Goal: Information Seeking & Learning: Check status

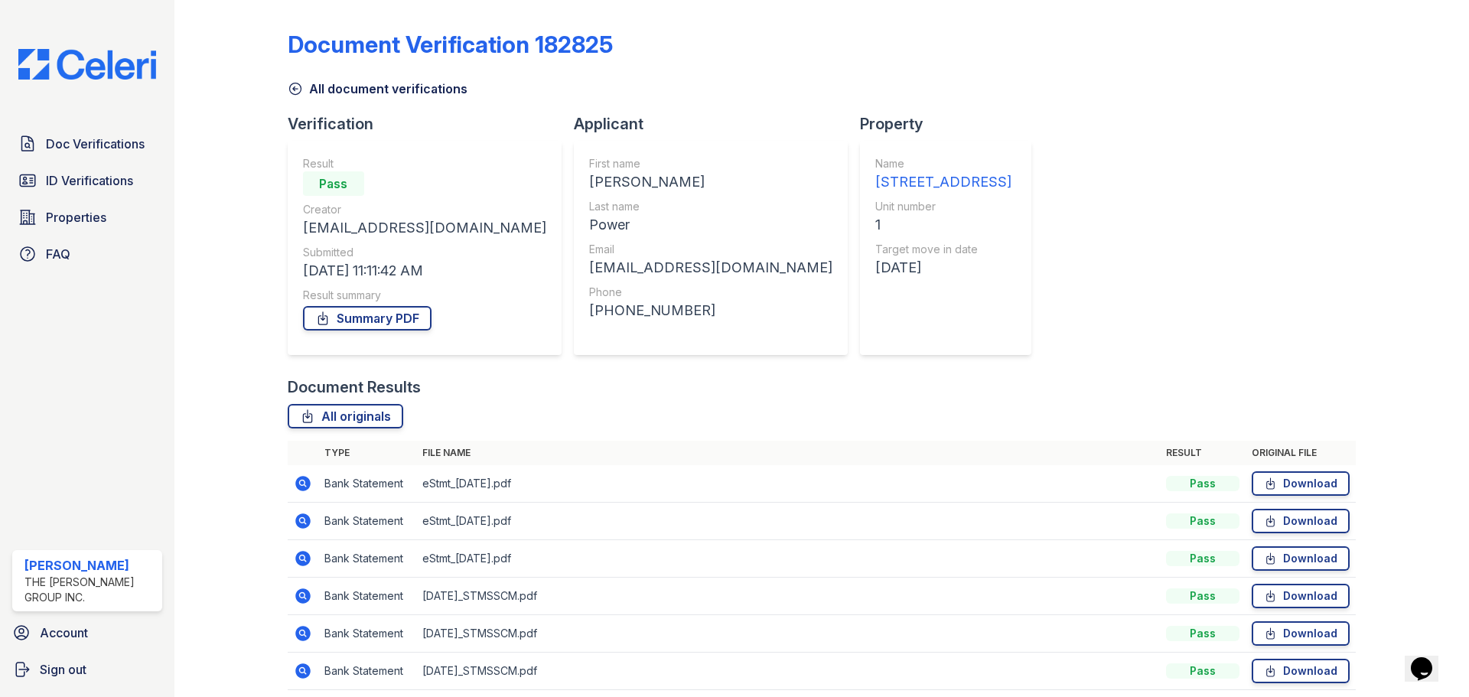
scroll to position [60, 0]
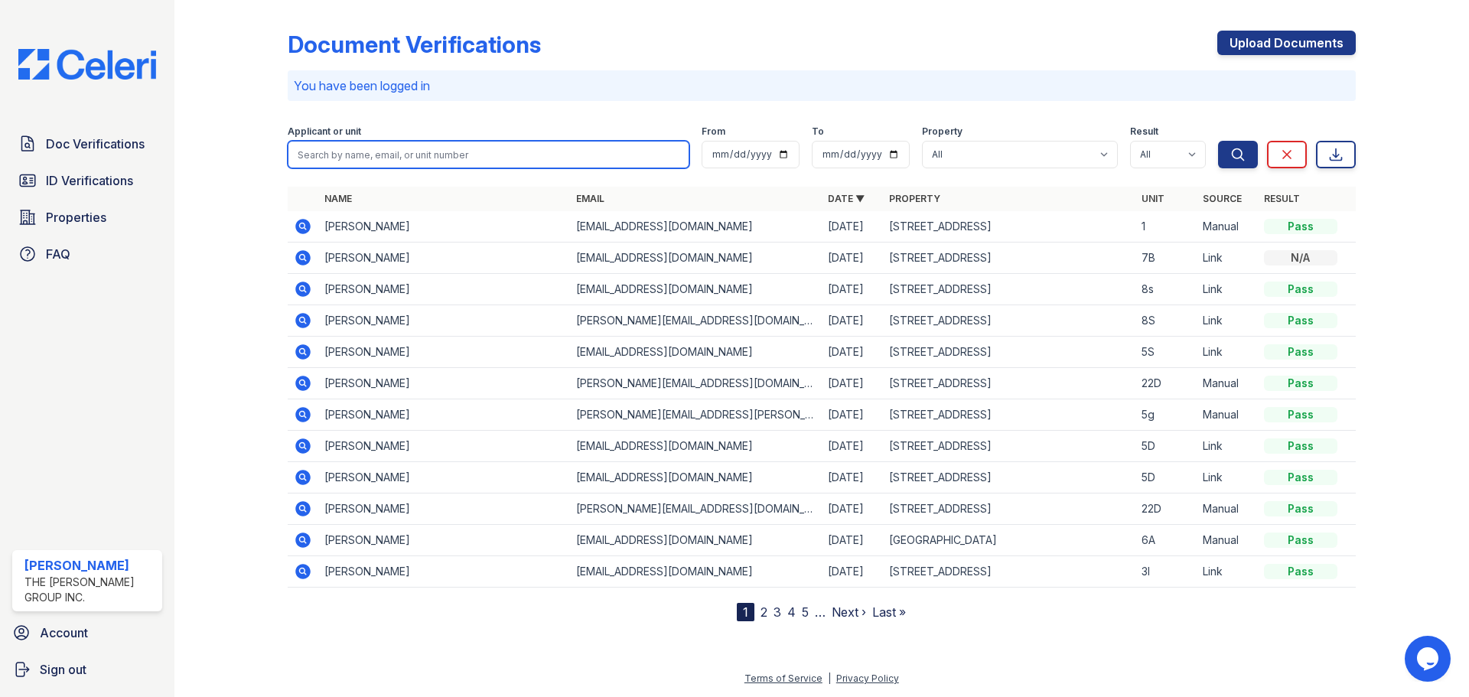
click at [342, 164] on input "search" at bounding box center [489, 155] width 402 height 28
type input "8s"
click at [1218, 141] on button "Search" at bounding box center [1238, 155] width 40 height 28
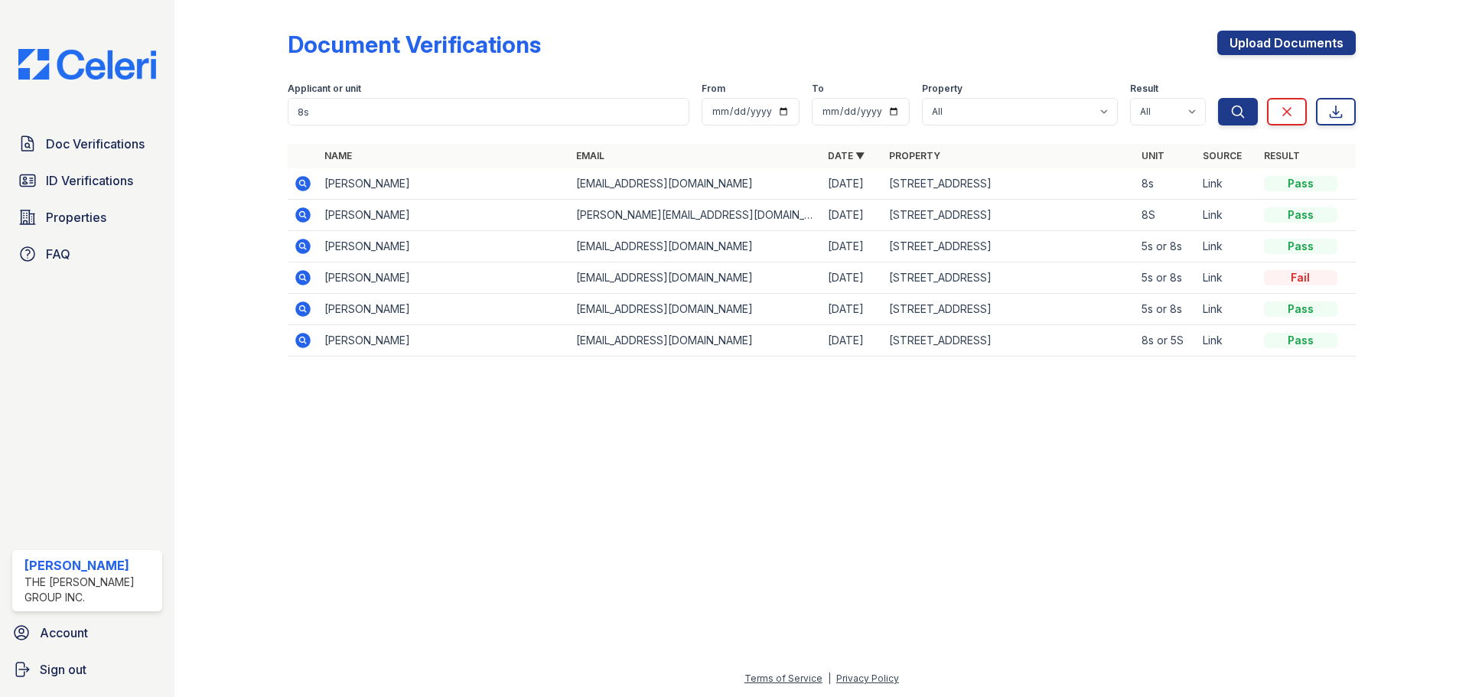
click at [305, 210] on icon at bounding box center [302, 214] width 15 height 15
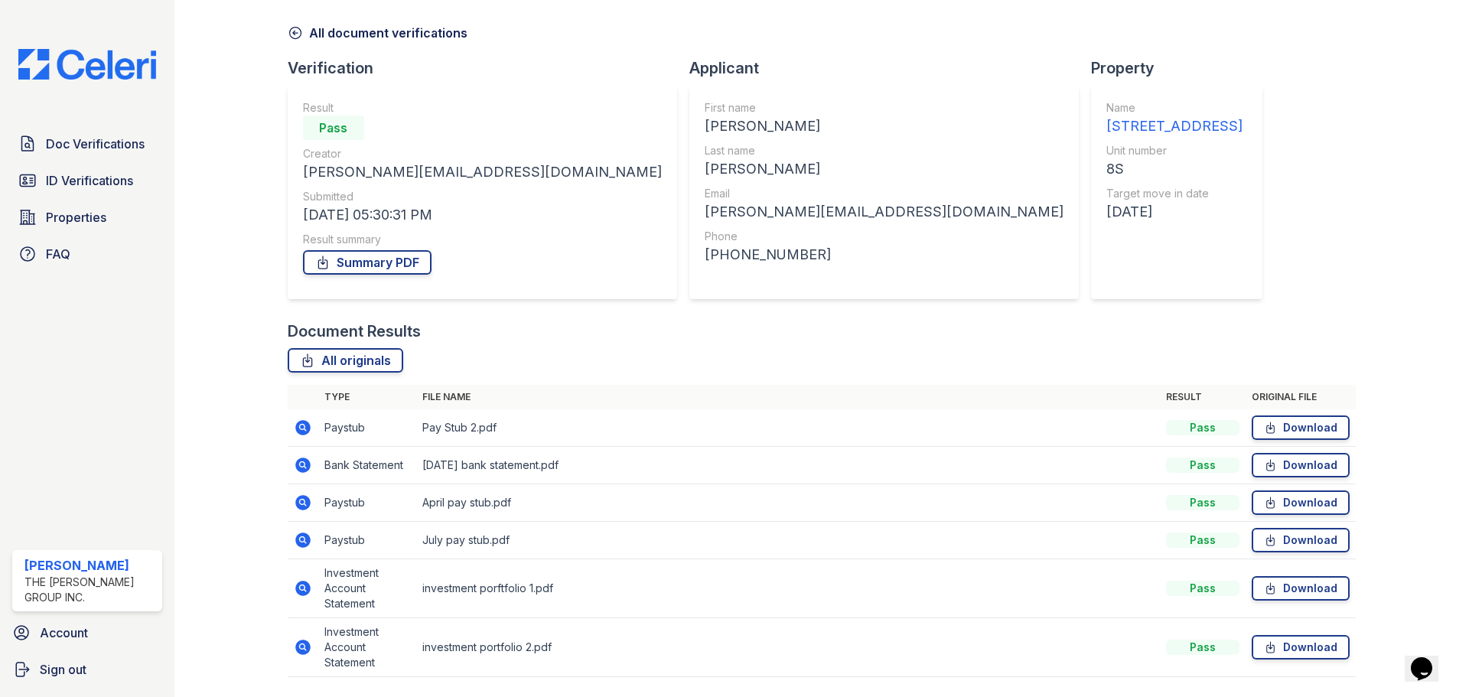
scroll to position [103, 0]
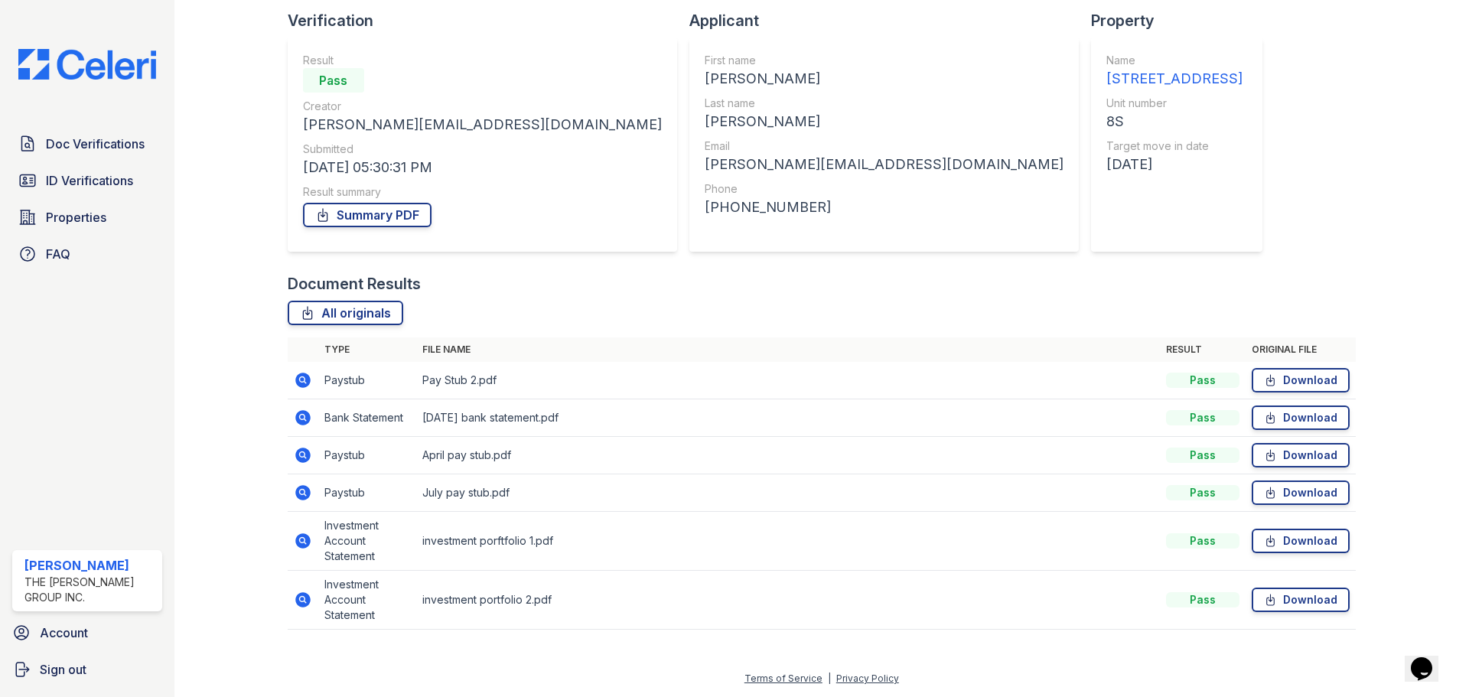
click at [304, 600] on icon at bounding box center [302, 599] width 15 height 15
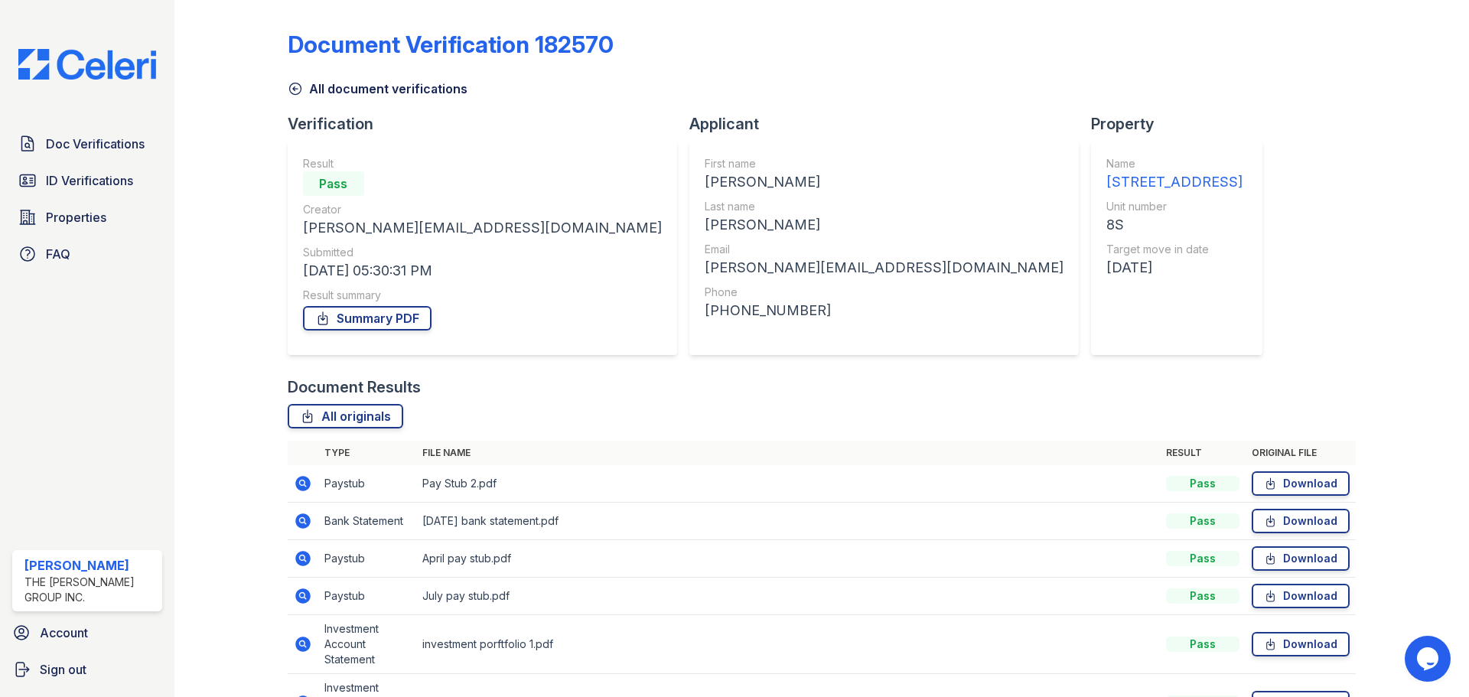
click at [302, 521] on icon at bounding box center [302, 520] width 4 height 4
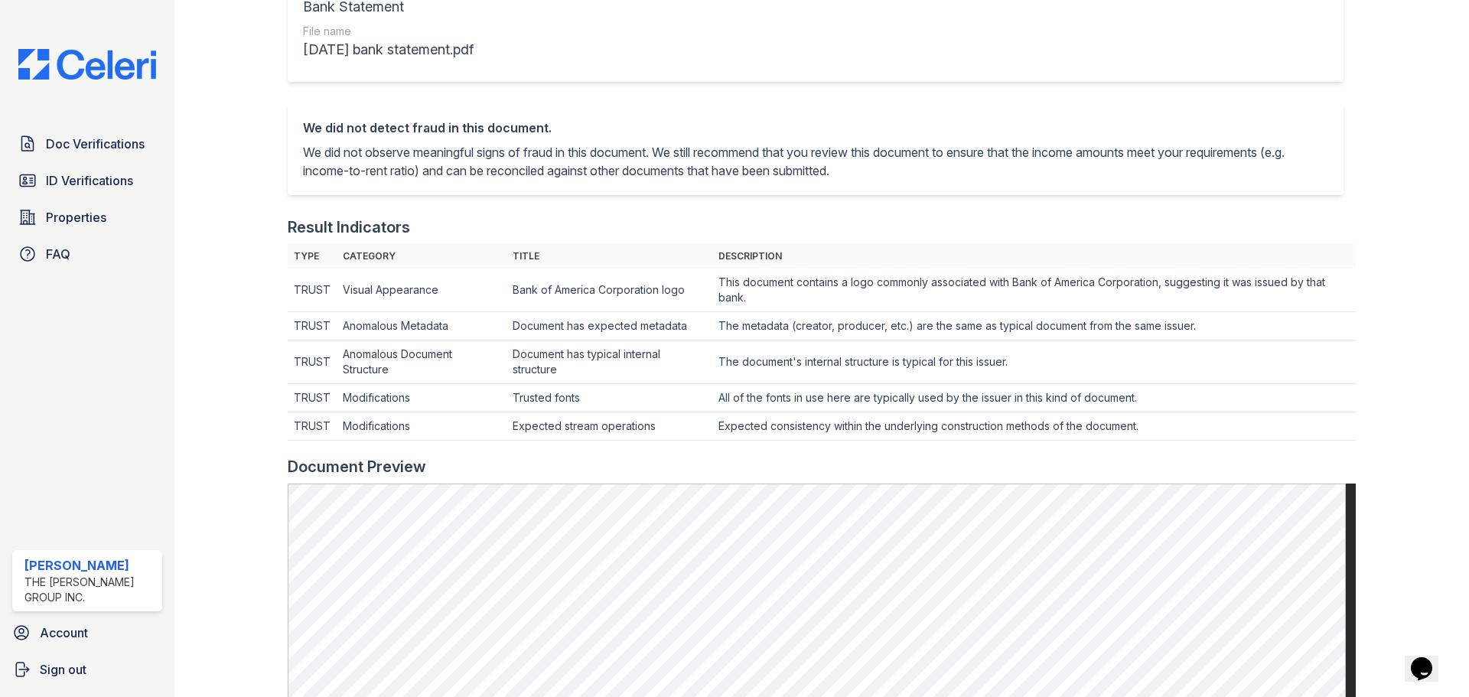
scroll to position [535, 0]
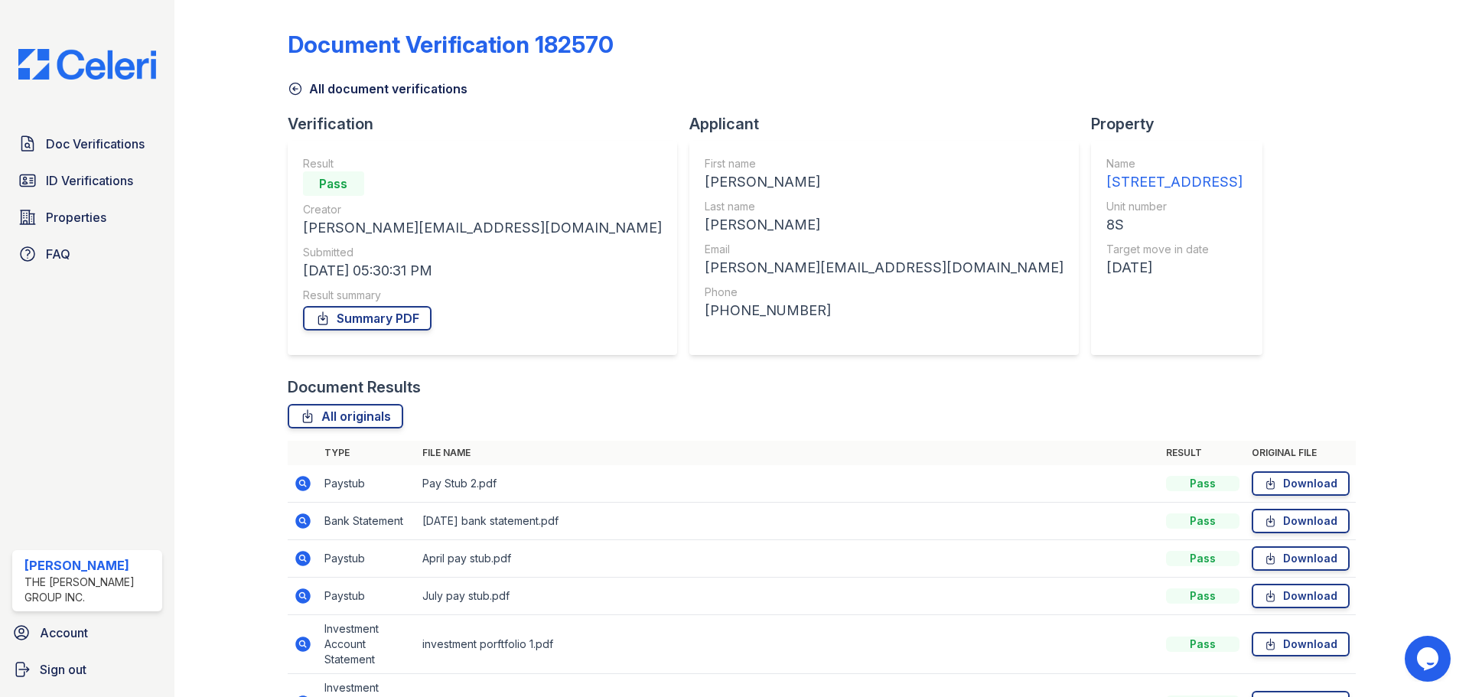
click at [301, 480] on icon at bounding box center [303, 483] width 18 height 18
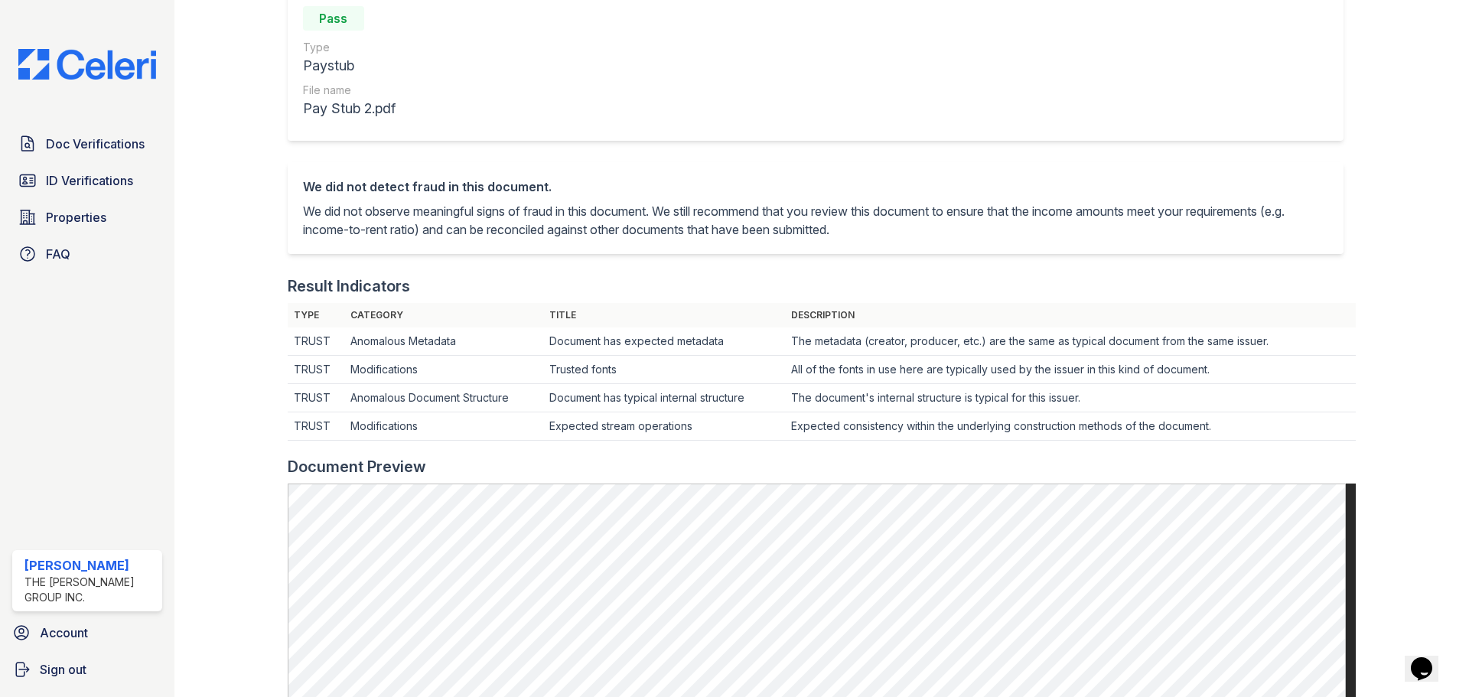
scroll to position [734, 0]
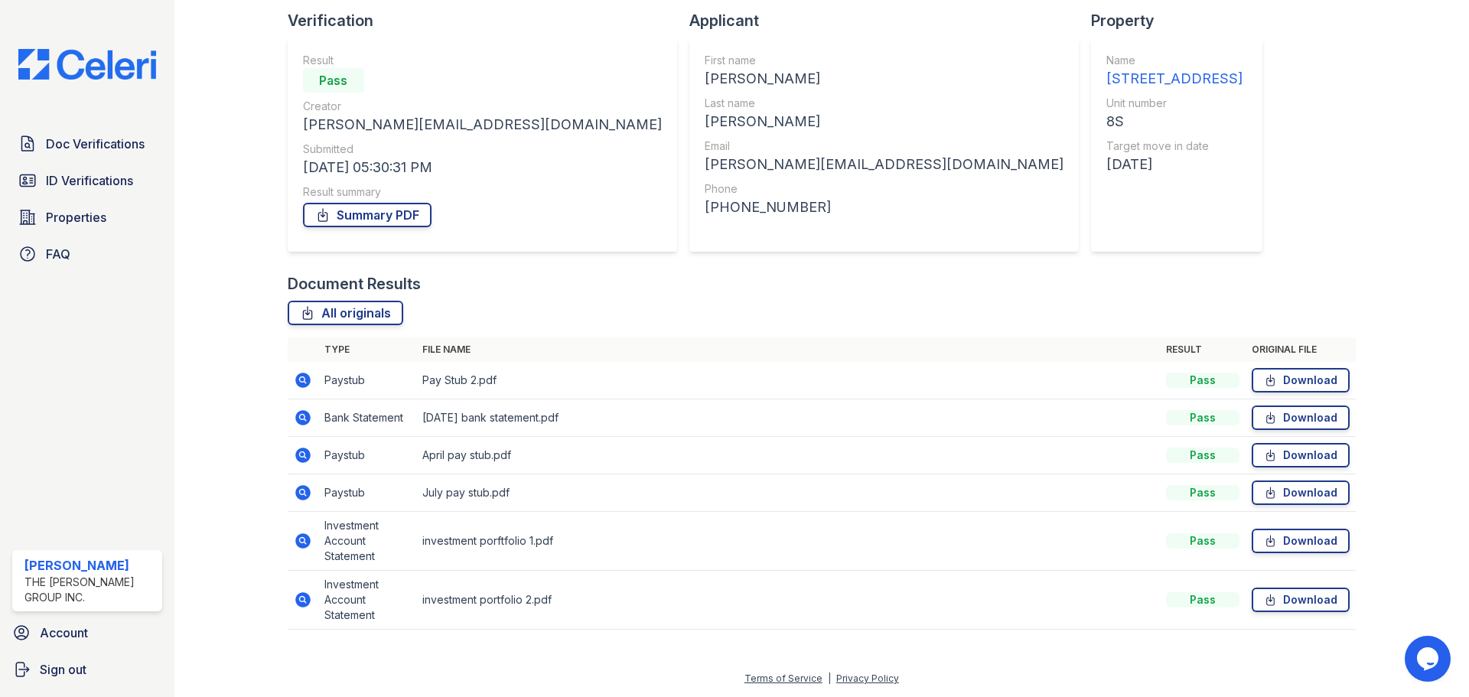
click at [303, 496] on icon at bounding box center [302, 492] width 15 height 15
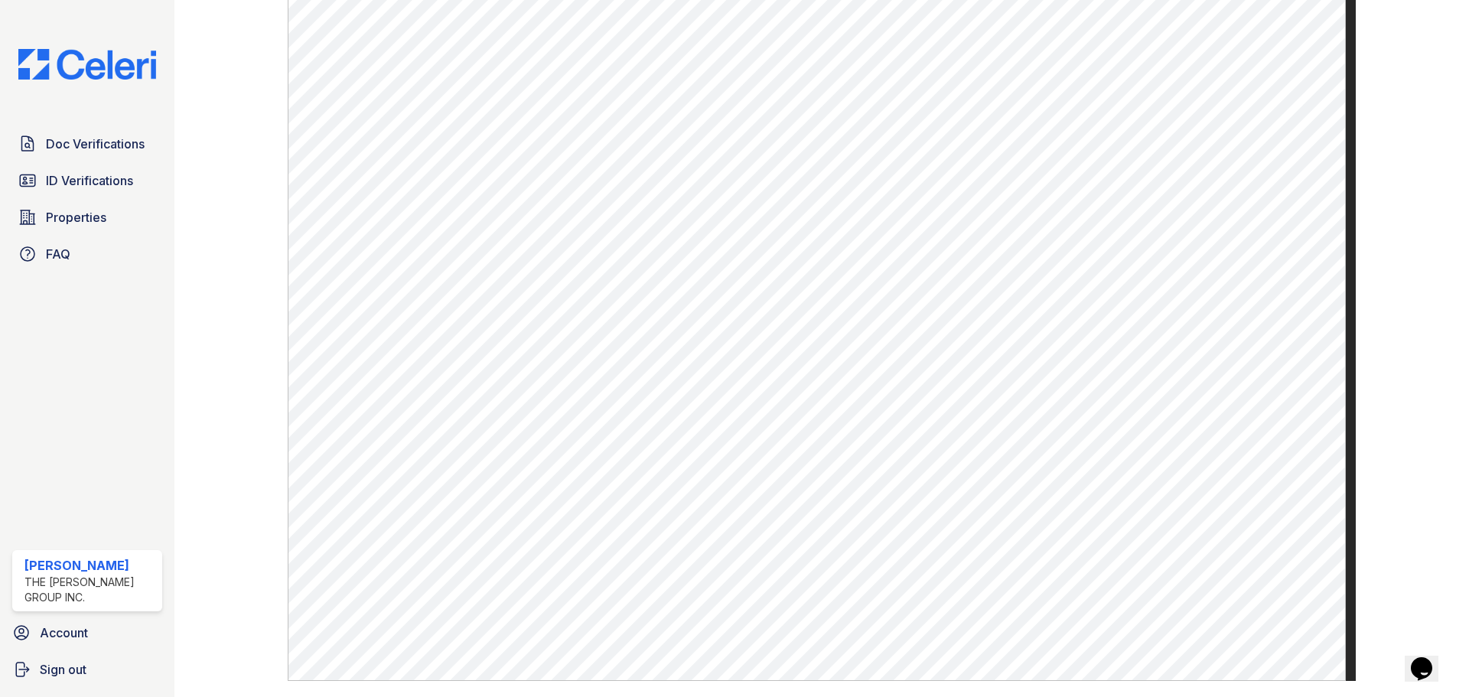
scroll to position [734, 0]
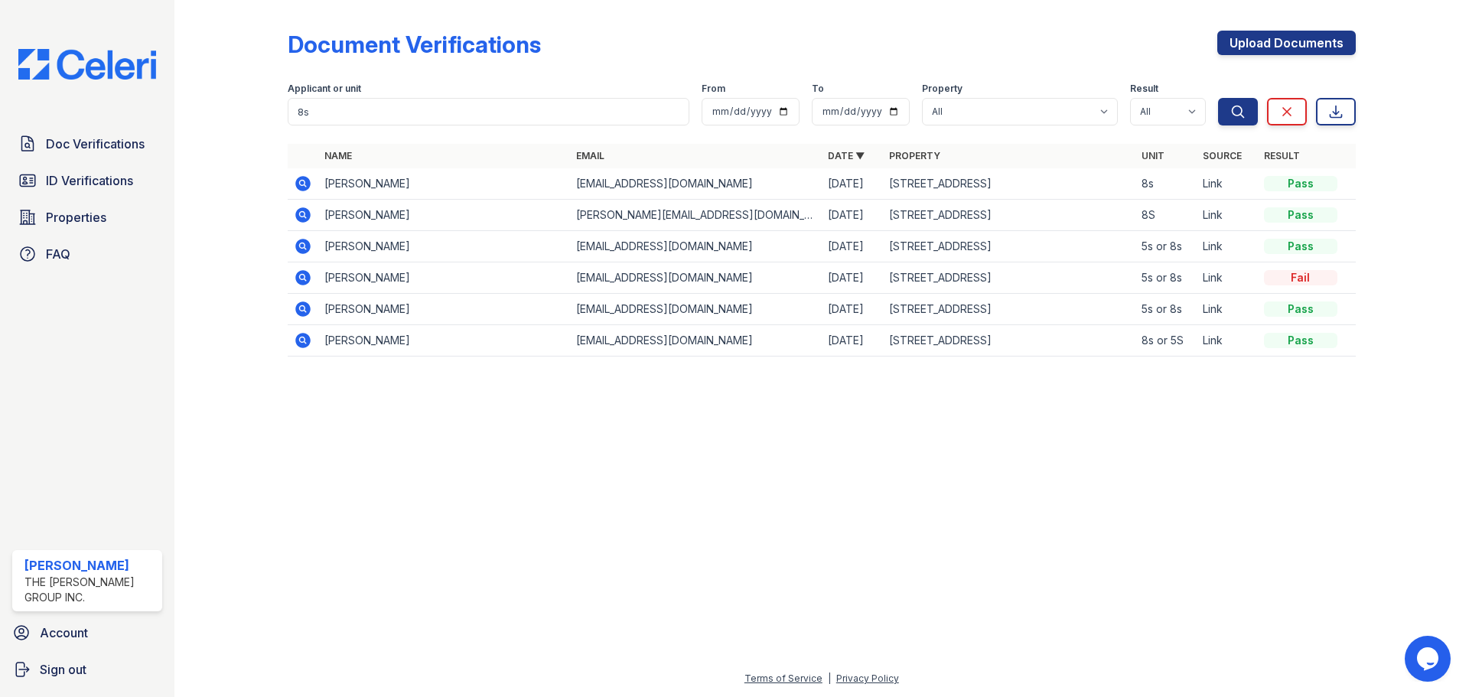
click at [292, 184] on td at bounding box center [303, 183] width 31 height 31
click at [298, 182] on icon at bounding box center [302, 183] width 15 height 15
